Goal: Task Accomplishment & Management: Use online tool/utility

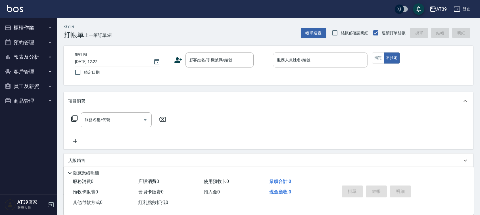
click at [308, 63] on input "服務人員姓名/編號" at bounding box center [319, 60] width 89 height 10
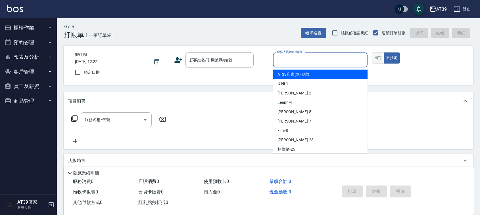
click at [375, 62] on button "指定" at bounding box center [378, 57] width 12 height 11
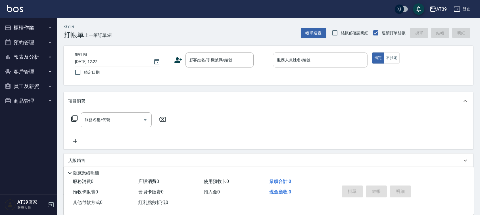
click at [320, 59] on input "服務人員姓名/編號" at bounding box center [319, 60] width 89 height 10
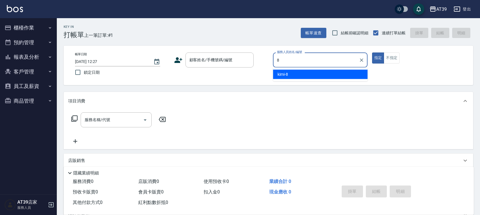
click at [300, 74] on div "kimi -8" at bounding box center [320, 74] width 94 height 9
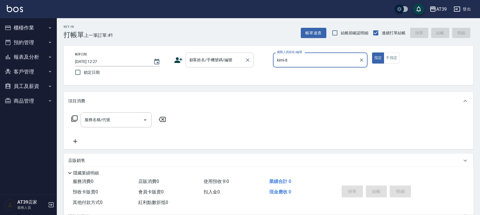
type input "kimi-8"
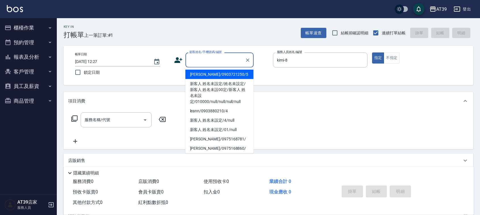
click at [223, 60] on div "顧客姓名/手機號碼/編號 顧客姓名/手機號碼/編號" at bounding box center [219, 59] width 68 height 15
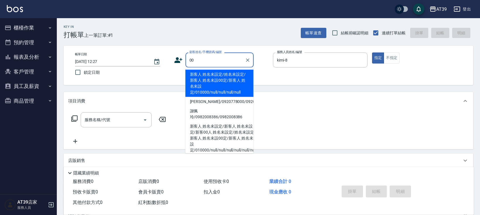
click at [219, 75] on li "新客人 姓名未設定/姓名未設定/新客人 姓名未設00定/新客人 姓名未設定/010000/null/null/null/null" at bounding box center [219, 83] width 68 height 27
type input "新客人 姓名未設定/姓名未設定/新客人 姓名未設00定/新客人 姓名未設定/010000/null/null/null/null"
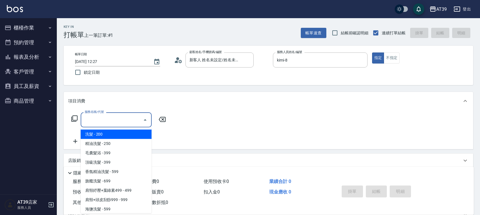
click at [112, 122] on input "服務名稱/代號" at bounding box center [111, 120] width 57 height 10
type input "204"
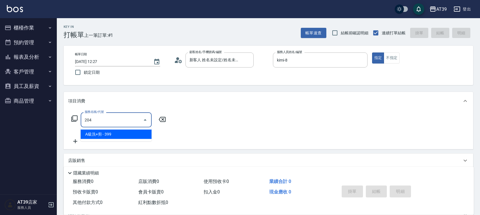
click at [111, 133] on span "A級洗+剪 - 399" at bounding box center [116, 134] width 71 height 9
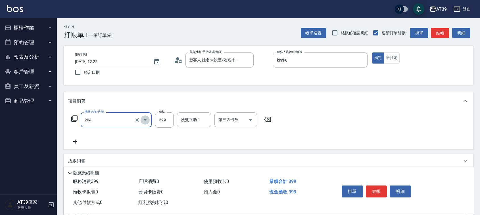
click at [140, 119] on button "Open" at bounding box center [144, 119] width 9 height 9
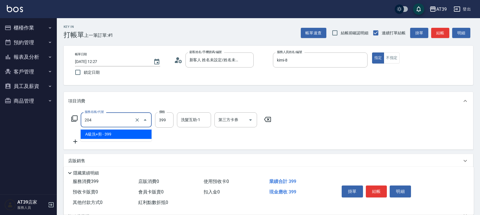
click at [132, 119] on input "204" at bounding box center [108, 120] width 50 height 10
click at [136, 119] on icon "Clear" at bounding box center [137, 120] width 6 height 6
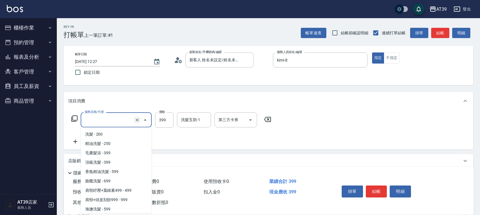
scroll to position [119, 0]
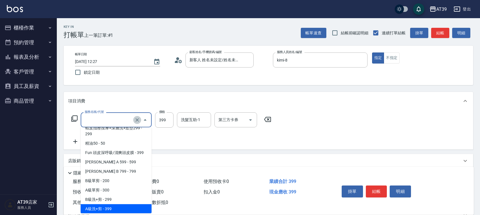
click at [136, 119] on icon "Clear" at bounding box center [137, 120] width 6 height 6
click at [131, 119] on input "服務名稱/代號" at bounding box center [108, 120] width 50 height 10
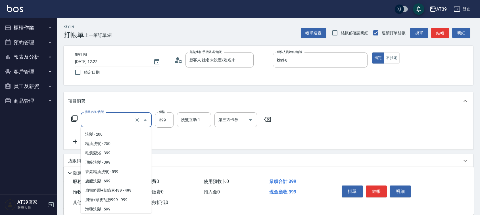
click at [121, 122] on input "服務名稱/代號" at bounding box center [108, 120] width 50 height 10
click at [119, 133] on span "洗髮 - 200" at bounding box center [116, 134] width 71 height 9
type input "洗髮(101)"
type input "200"
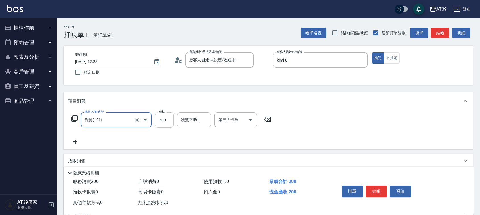
type input "洗髮(101)"
click at [163, 121] on input "200" at bounding box center [164, 119] width 18 height 15
type input "300"
click at [396, 57] on button "不指定" at bounding box center [391, 57] width 16 height 11
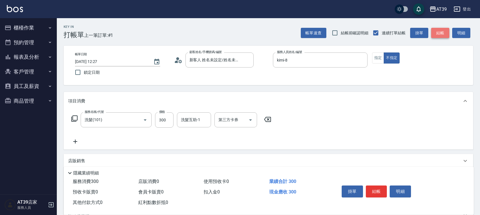
click at [439, 33] on button "結帳" at bounding box center [440, 33] width 18 height 10
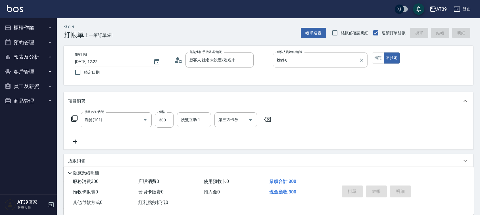
type input "[DATE] 16:55"
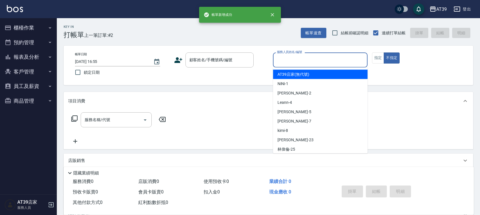
click at [289, 59] on input "服務人員姓名/編號" at bounding box center [319, 60] width 89 height 10
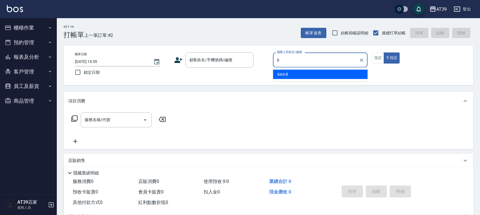
click at [292, 73] on div "kimi -8" at bounding box center [320, 74] width 94 height 9
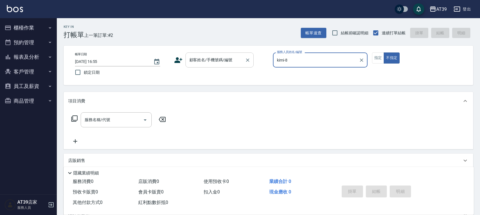
type input "kimi-8"
click at [222, 61] on div "顧客姓名/手機號碼/編號 顧客姓名/手機號碼/編號" at bounding box center [219, 59] width 68 height 15
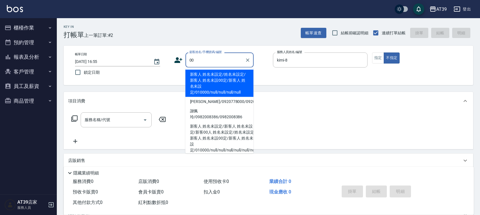
click at [226, 77] on li "新客人 姓名未設定/姓名未設定/新客人 姓名未設00定/新客人 姓名未設定/010000/null/null/null/null" at bounding box center [219, 83] width 68 height 27
type input "新客人 姓名未設定/姓名未設定/新客人 姓名未設00定/新客人 姓名未設定/010000/null/null/null/null"
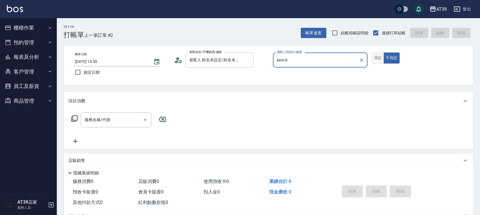
click at [375, 62] on button "指定" at bounding box center [378, 57] width 12 height 11
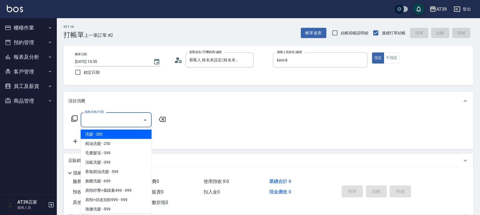
click at [126, 118] on input "服務名稱/代號" at bounding box center [111, 120] width 57 height 10
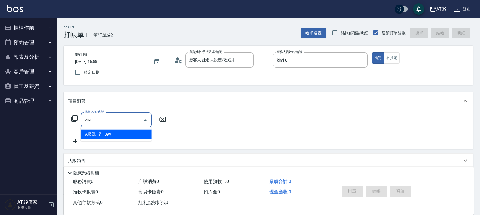
click at [130, 131] on span "A級洗+剪 - 399" at bounding box center [116, 134] width 71 height 9
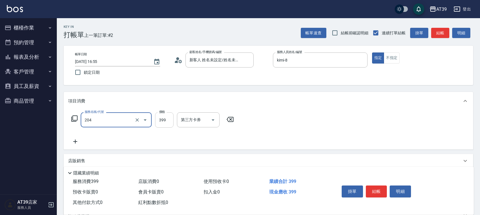
type input "A級洗+剪(204)"
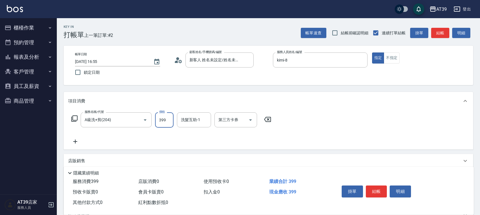
click at [159, 122] on input "399" at bounding box center [164, 119] width 18 height 15
type input "500"
click at [435, 35] on button "結帳" at bounding box center [440, 33] width 18 height 10
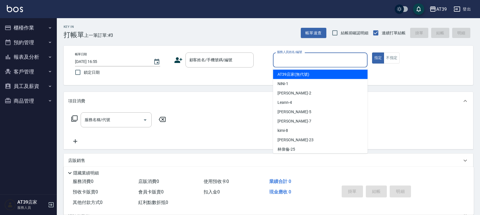
click at [323, 65] on input "服務人員姓名/編號" at bounding box center [319, 60] width 89 height 10
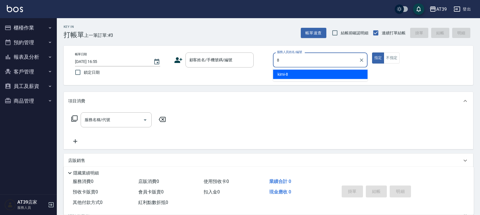
drag, startPoint x: 319, startPoint y: 76, endPoint x: 290, endPoint y: 73, distance: 29.4
click at [319, 76] on div "kimi -8" at bounding box center [320, 74] width 94 height 9
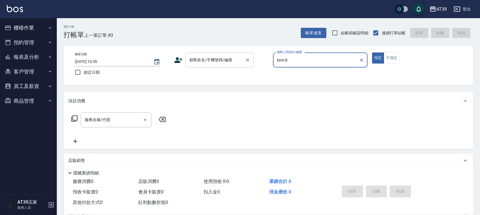
type input "kimi-8"
click at [237, 63] on input "顧客姓名/手機號碼/編號" at bounding box center [215, 60] width 54 height 10
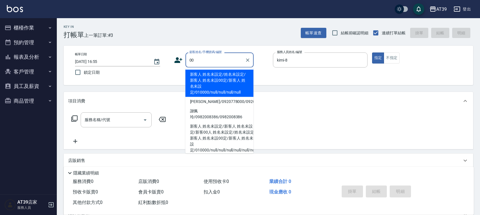
click at [215, 74] on li "新客人 姓名未設定/姓名未設定/新客人 姓名未設00定/新客人 姓名未設定/010000/null/null/null/null" at bounding box center [219, 83] width 68 height 27
type input "新客人 姓名未設定/姓名未設定/新客人 姓名未設00定/新客人 姓名未設定/010000/null/null/null/null"
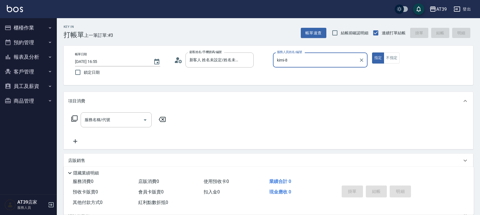
click at [75, 119] on icon at bounding box center [74, 118] width 7 height 7
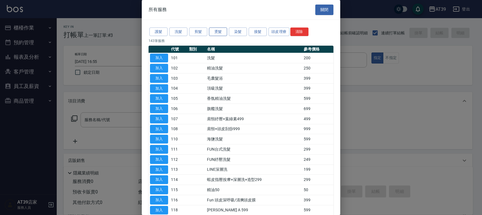
click at [219, 29] on button "燙髮" at bounding box center [218, 32] width 18 height 9
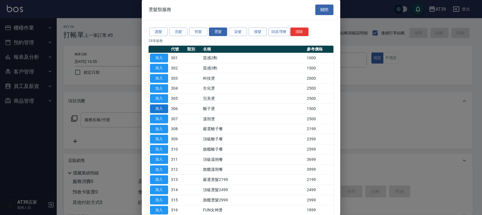
click at [152, 108] on button "加入" at bounding box center [159, 108] width 18 height 9
type input "離子燙(306)"
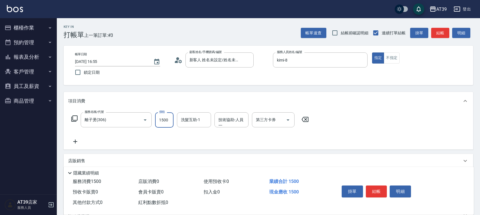
click at [161, 121] on input "1500" at bounding box center [164, 119] width 18 height 15
type input "2500"
click at [436, 26] on div "Key In 打帳單 上一筆訂單:#3 帳單速查 結帳前確認明細 連續打單結帳 掛單 結帳 明細" at bounding box center [265, 28] width 416 height 21
click at [436, 30] on button "結帳" at bounding box center [440, 33] width 18 height 10
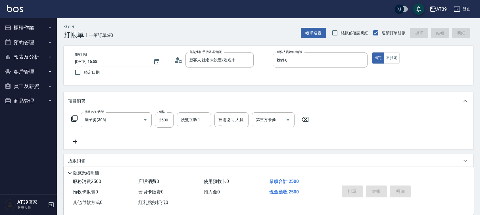
type input "[DATE] 16:56"
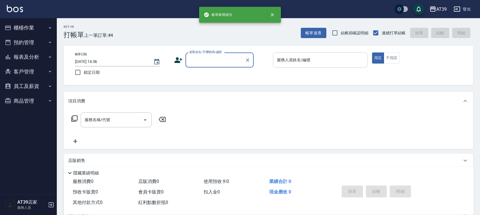
click at [344, 60] on input "服務人員姓名/編號" at bounding box center [319, 60] width 89 height 10
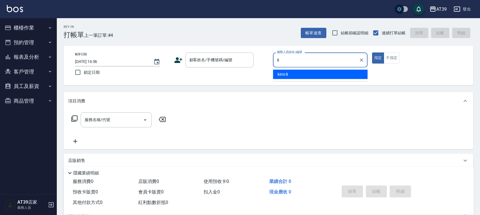
click at [301, 74] on div "kimi -8" at bounding box center [320, 74] width 94 height 9
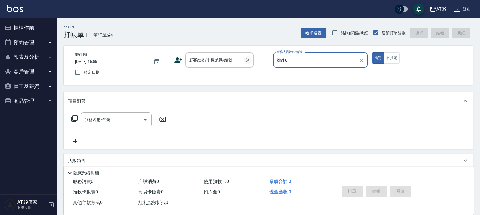
click at [243, 61] on button "Clear" at bounding box center [247, 60] width 8 height 8
type input "kimi-8"
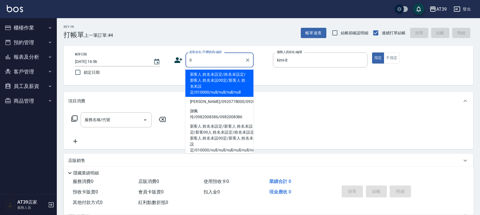
click at [207, 82] on li "新客人 姓名未設定/姓名未設定/新客人 姓名未設00定/新客人 姓名未設定/010000/null/null/null/null" at bounding box center [219, 83] width 68 height 27
type input "新客人 姓名未設定/姓名未設定/新客人 姓名未設00定/新客人 姓名未設定/010000/null/null/null/null"
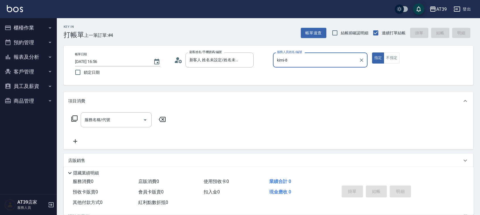
click at [70, 116] on div "服務名稱/代號 服務名稱/代號" at bounding box center [118, 119] width 101 height 15
click at [78, 120] on div "服務名稱/代號 服務名稱/代號" at bounding box center [118, 119] width 101 height 15
click at [74, 117] on icon at bounding box center [74, 118] width 7 height 7
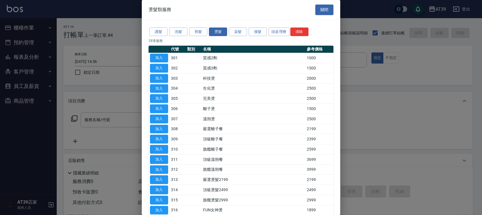
click at [233, 37] on div "護髮 洗髮 剪髮 燙髮 染髮 接髮 頭皮理療 清除" at bounding box center [241, 32] width 185 height 10
click at [235, 33] on button "染髮" at bounding box center [238, 32] width 18 height 9
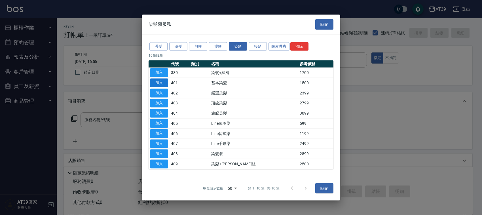
click at [154, 83] on button "加入" at bounding box center [159, 83] width 18 height 9
type input "基本染髮(401)"
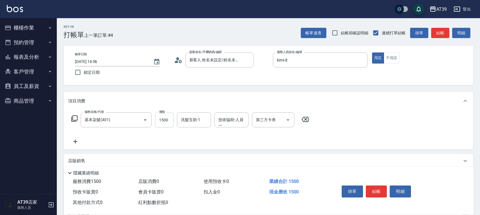
click at [165, 115] on input "1500" at bounding box center [164, 119] width 18 height 15
type input "2500"
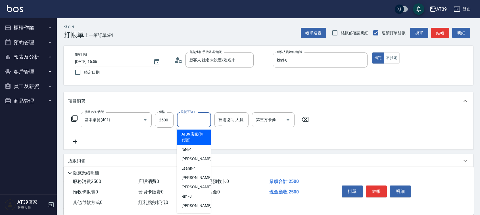
click at [194, 121] on input "洗髮互助-1" at bounding box center [193, 120] width 29 height 10
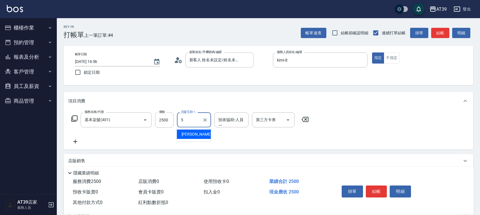
click at [192, 136] on span "愷爾 -5" at bounding box center [197, 134] width 33 height 6
type input "愷爾-5"
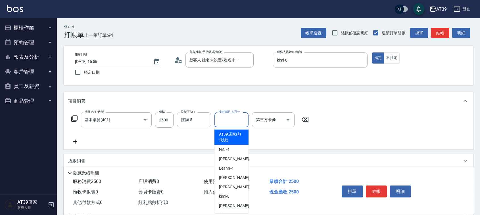
click at [232, 121] on input "技術協助-人員一" at bounding box center [231, 120] width 29 height 10
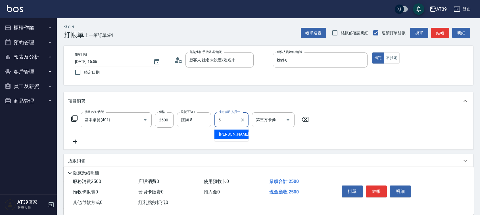
click at [234, 134] on div "愷爾 -5" at bounding box center [231, 134] width 34 height 9
type input "愷爾-5"
click at [430, 35] on div "帳單速查 結帳前確認明細 連續打單結帳 掛單 結帳 明細" at bounding box center [387, 33] width 172 height 12
click at [434, 33] on button "結帳" at bounding box center [440, 33] width 18 height 10
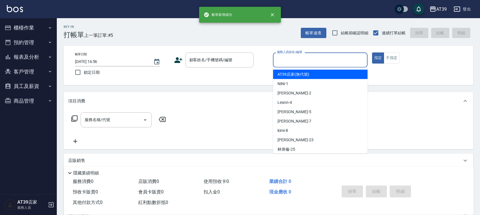
click at [327, 55] on input "服務人員姓名/編號" at bounding box center [319, 60] width 89 height 10
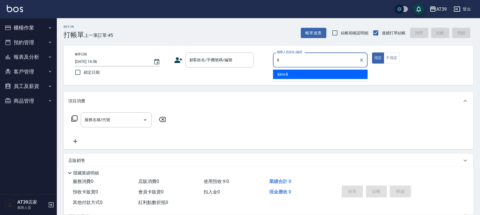
click at [317, 69] on ul "kimi -8" at bounding box center [320, 75] width 94 height 14
click at [310, 73] on div "kimi -8" at bounding box center [320, 74] width 94 height 9
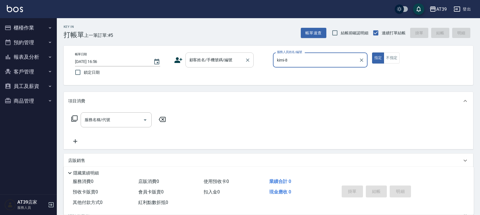
type input "kimi-8"
click at [218, 60] on div "顧客姓名/手機號碼/編號 顧客姓名/手機號碼/編號" at bounding box center [219, 59] width 68 height 15
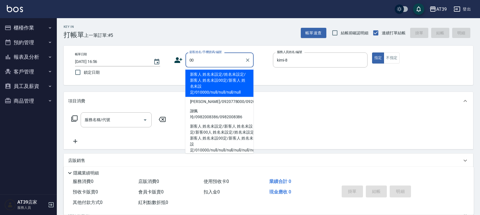
click at [197, 87] on li "新客人 姓名未設定/姓名未設定/新客人 姓名未設00定/新客人 姓名未設定/010000/null/null/null/null" at bounding box center [219, 83] width 68 height 27
type input "新客人 姓名未設定/姓名未設定/新客人 姓名未設00定/新客人 姓名未設定/010000/null/null/null/null"
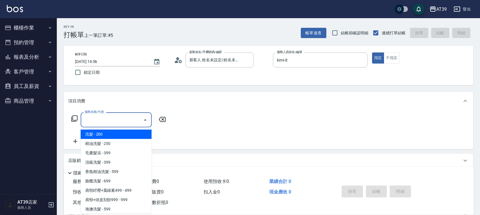
click at [116, 121] on input "服務名稱/代號" at bounding box center [111, 120] width 57 height 10
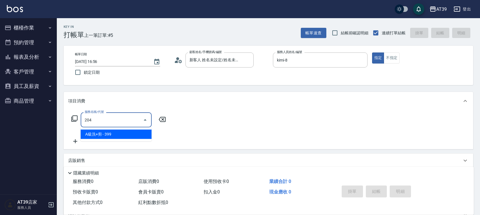
click at [121, 133] on span "A級洗+剪 - 399" at bounding box center [116, 134] width 71 height 9
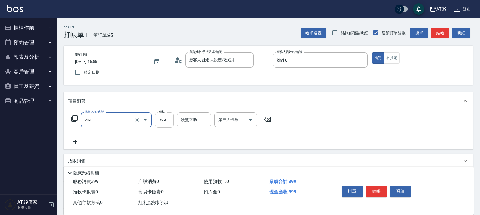
type input "A級洗+剪(204)"
click at [164, 127] on input "399" at bounding box center [164, 119] width 18 height 15
type input "400"
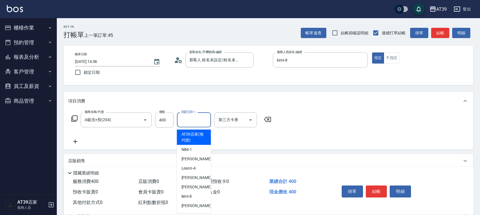
click at [191, 118] on div "洗髮互助-1 洗髮互助-1" at bounding box center [194, 119] width 34 height 15
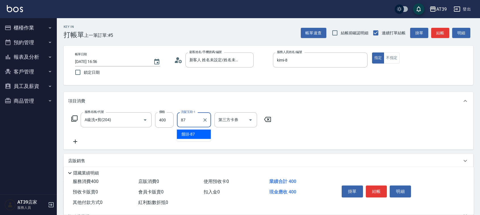
click at [190, 133] on span "饅頭 -87" at bounding box center [188, 134] width 14 height 6
type input "饅頭-87"
click at [387, 58] on button "不指定" at bounding box center [391, 57] width 16 height 11
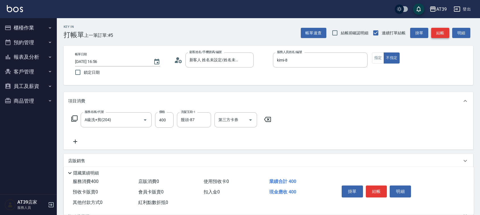
click at [442, 36] on button "結帳" at bounding box center [440, 33] width 18 height 10
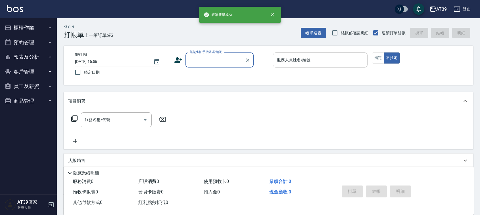
click at [341, 57] on input "服務人員姓名/編號" at bounding box center [319, 60] width 89 height 10
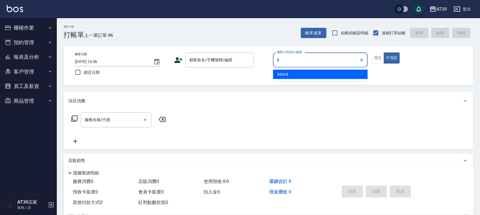
click at [333, 67] on div "8 服務人員姓名/編號" at bounding box center [320, 59] width 94 height 15
click at [311, 70] on div "kimi -8" at bounding box center [320, 74] width 94 height 9
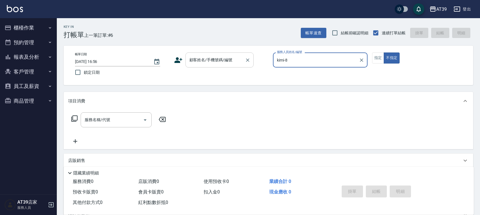
type input "kimi-8"
click at [232, 60] on input "顧客姓名/手機號碼/編號" at bounding box center [215, 60] width 54 height 10
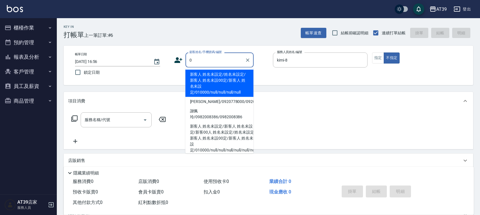
click at [213, 77] on li "新客人 姓名未設定/姓名未設定/新客人 姓名未設00定/新客人 姓名未設定/010000/null/null/null/null" at bounding box center [219, 83] width 68 height 27
type input "新客人 姓名未設定/姓名未設定/新客人 姓名未設00定/新客人 姓名未設定/010000/null/null/null/null"
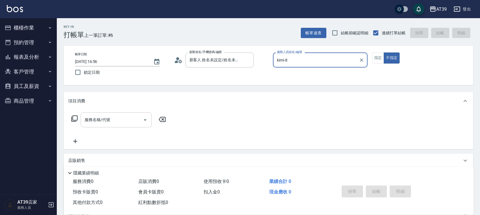
click at [106, 122] on input "服務名稱/代號" at bounding box center [111, 120] width 57 height 10
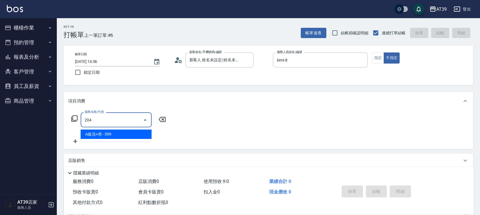
click at [115, 140] on ul "A級洗+剪 - 399" at bounding box center [116, 134] width 71 height 14
click at [121, 134] on span "A級洗+剪 - 399" at bounding box center [116, 134] width 71 height 9
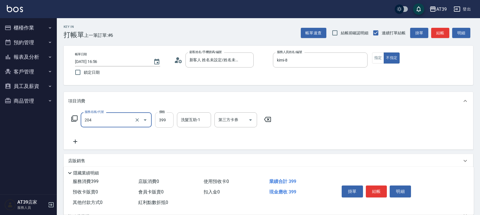
type input "A級洗+剪(204)"
click at [165, 120] on input "399" at bounding box center [164, 119] width 18 height 15
type input "400"
click at [440, 34] on button "結帳" at bounding box center [440, 33] width 18 height 10
